Goal: Task Accomplishment & Management: Manage account settings

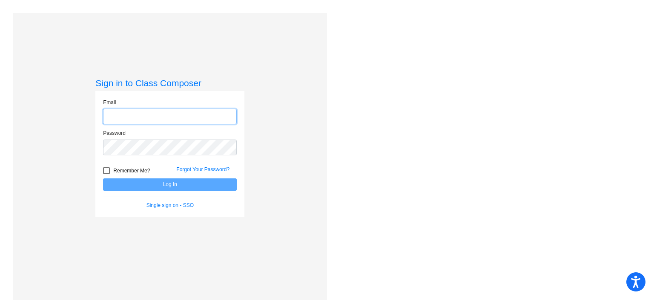
type input "[EMAIL_ADDRESS][DOMAIN_NAME]"
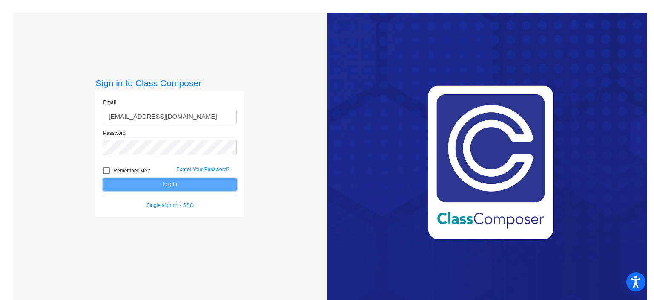
click at [143, 184] on button "Log In" at bounding box center [170, 184] width 134 height 12
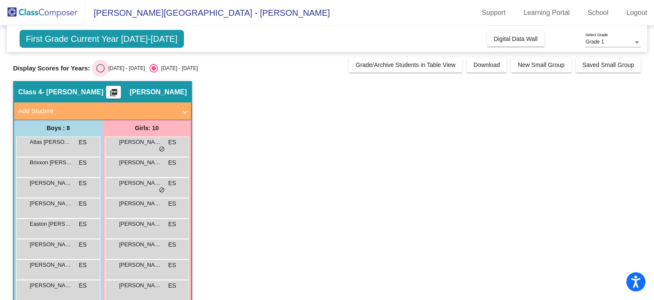
click at [102, 68] on div "Select an option" at bounding box center [100, 68] width 9 height 9
click at [101, 72] on input "[DATE] - [DATE]" at bounding box center [100, 72] width 0 height 0
radio input "true"
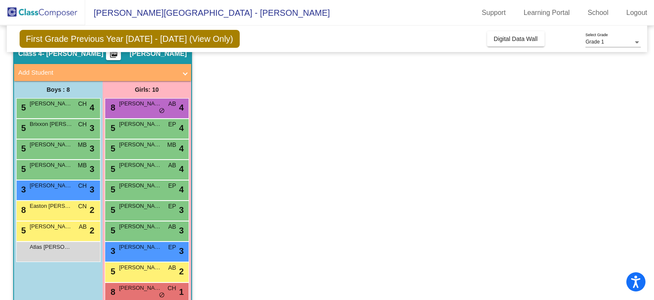
scroll to position [55, 0]
